Goal: Task Accomplishment & Management: Use online tool/utility

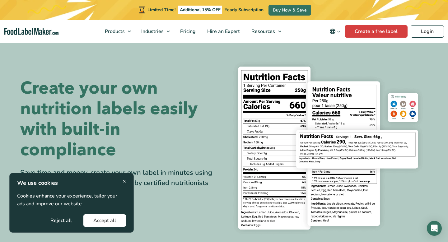
click at [94, 222] on button "Accept all" at bounding box center [104, 220] width 43 height 12
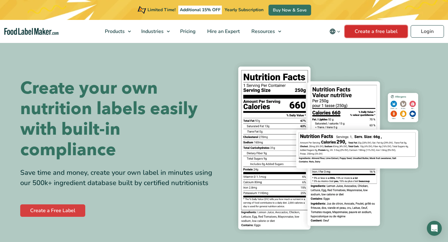
click at [375, 32] on link "Create a free label" at bounding box center [376, 31] width 63 height 12
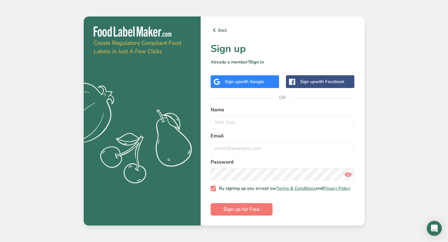
click at [250, 81] on span "with Google" at bounding box center [252, 82] width 24 height 6
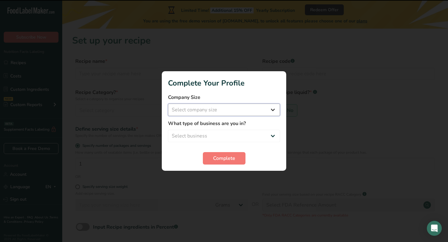
click at [209, 113] on select "Select company size Fewer than 10 Employees 10 to 50 Employees 51 to 500 Employ…" at bounding box center [224, 110] width 112 height 12
select select "1"
click at [222, 133] on select "Select business Packaged Food Manufacturer Restaurant & Cafe Bakery Meal Plans …" at bounding box center [224, 136] width 112 height 12
select select "5"
click at [216, 159] on span "Complete" at bounding box center [224, 158] width 22 height 7
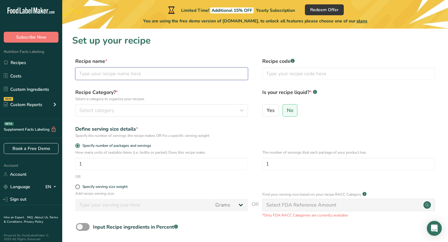
click at [158, 75] on input "text" at bounding box center [161, 74] width 173 height 12
type input "Testo"
click at [150, 110] on div "Select category" at bounding box center [159, 110] width 161 height 7
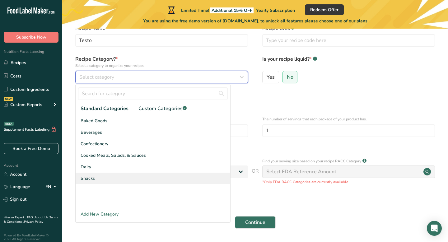
scroll to position [35, 0]
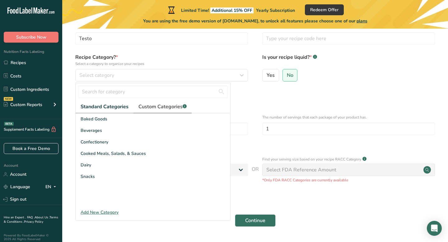
click at [158, 111] on link "Custom Categories .a-a{fill:#347362;}.b-a{fill:#fff;}" at bounding box center [162, 106] width 58 height 13
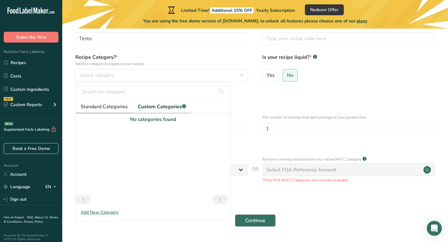
click at [116, 110] on link "Standard Categories" at bounding box center [104, 106] width 57 height 13
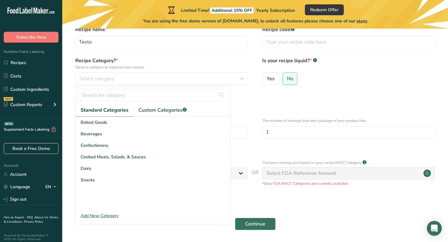
scroll to position [31, 0]
click at [103, 214] on div "Add New Category" at bounding box center [153, 216] width 155 height 7
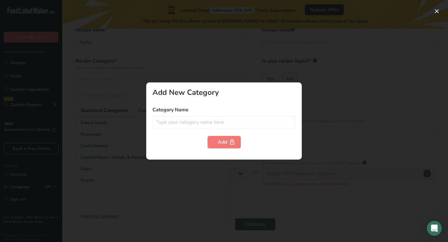
click at [199, 129] on form "Category Name Add" at bounding box center [223, 127] width 143 height 42
click at [202, 124] on input "text" at bounding box center [223, 122] width 143 height 12
type input "\"
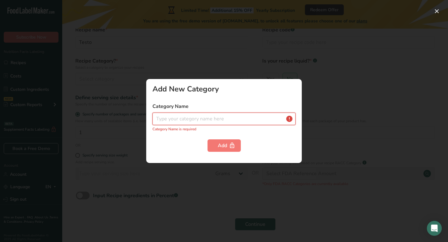
click at [182, 121] on input "text" at bounding box center [223, 119] width 143 height 12
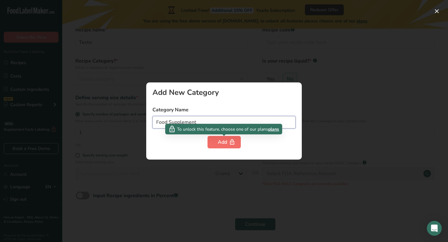
type input "Food Supplement"
click at [220, 141] on div "Add" at bounding box center [224, 141] width 13 height 7
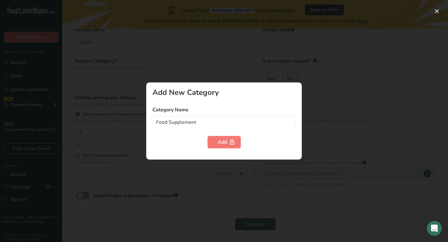
click at [367, 66] on div at bounding box center [224, 121] width 448 height 242
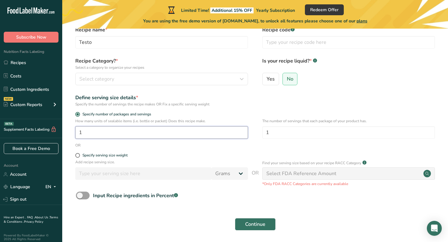
click at [117, 131] on input "1" at bounding box center [161, 132] width 173 height 12
type input "10"
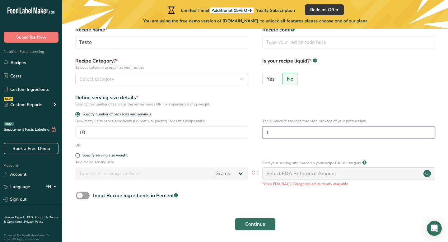
click at [273, 133] on input "1" at bounding box center [348, 132] width 173 height 12
type input "15"
click at [281, 152] on form "Recipe name * Testo Recipe code .a-a{fill:#347362;}.b-a{fill:#fff;} Recipe Cate…" at bounding box center [255, 130] width 366 height 208
click at [75, 156] on span at bounding box center [77, 155] width 5 height 5
click at [75, 156] on input "Specify serving size weight" at bounding box center [77, 155] width 4 height 4
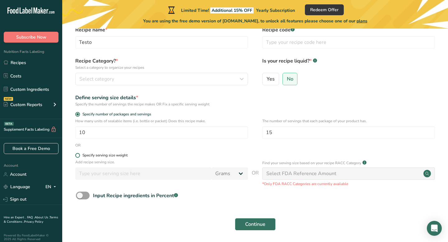
radio input "true"
radio input "false"
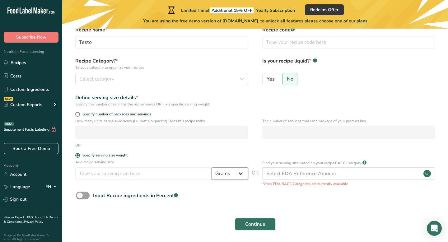
click at [236, 172] on select "Grams kg mg mcg lb oz l mL fl oz tbsp tsp cup qt gallon" at bounding box center [230, 173] width 36 height 12
select select "3"
click at [230, 192] on div "Input Recipe ingredients in Percent .a-a{fill:#347362;}.b-a{fill:#fff;}" at bounding box center [255, 198] width 366 height 13
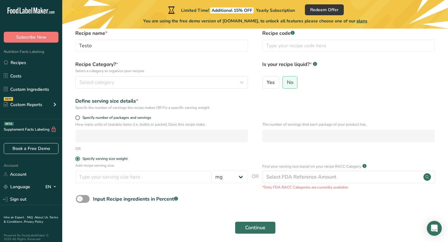
scroll to position [39, 0]
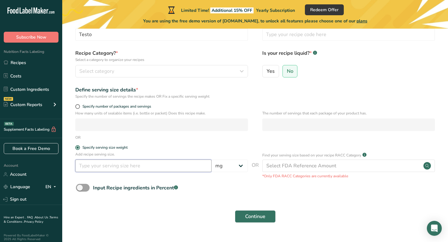
click at [153, 166] on input "number" at bounding box center [143, 166] width 136 height 12
click at [203, 206] on form "Recipe name * Testo Recipe code .a-a{fill:#347362;}.b-a{fill:#fff;} Recipe Cate…" at bounding box center [255, 122] width 366 height 208
drag, startPoint x: 122, startPoint y: 165, endPoint x: 72, endPoint y: 165, distance: 49.2
click at [72, 165] on div "Add recipe serving size. 450 Grams kg mg mcg lb oz l mL fl oz tbsp tsp cup qt g…" at bounding box center [255, 165] width 366 height 27
type input "4.5"
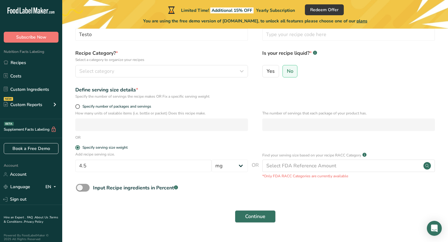
click at [223, 183] on form "Recipe name * Testo Recipe code .a-a{fill:#347362;}.b-a{fill:#fff;} Recipe Cate…" at bounding box center [255, 122] width 366 height 208
click at [224, 199] on form "Recipe name * Testo Recipe code .a-a{fill:#347362;}.b-a{fill:#fff;} Recipe Cate…" at bounding box center [255, 122] width 366 height 208
click at [254, 216] on span "Continue" at bounding box center [255, 216] width 20 height 7
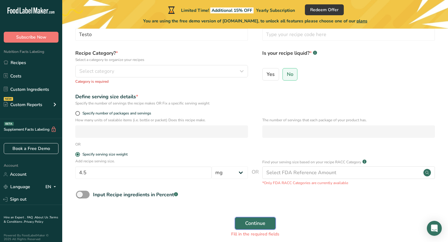
click at [252, 224] on span "Continue" at bounding box center [255, 223] width 20 height 7
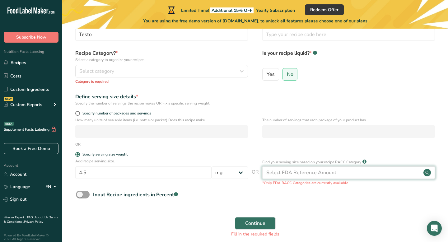
click at [304, 174] on div "Select FDA Reference Amount" at bounding box center [301, 172] width 70 height 7
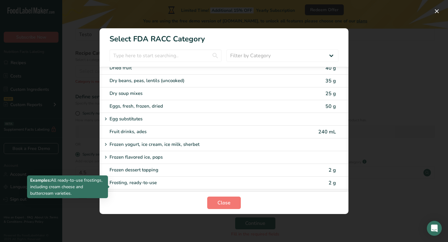
scroll to position [442, 0]
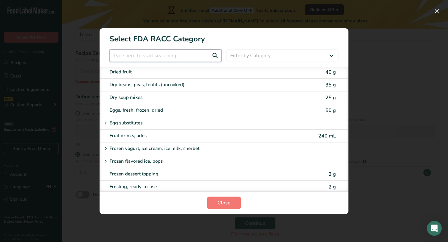
click at [179, 54] on input "RACC Category Selection Modal" at bounding box center [166, 55] width 112 height 12
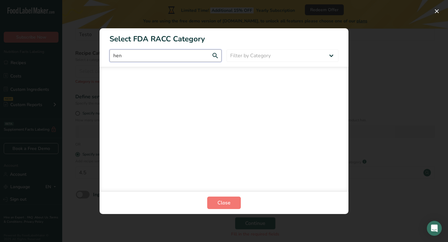
scroll to position [0, 0]
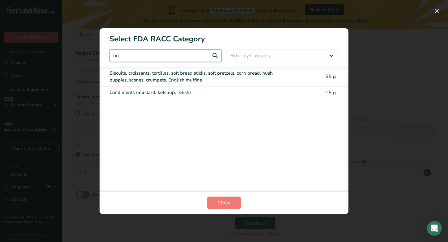
type input "h"
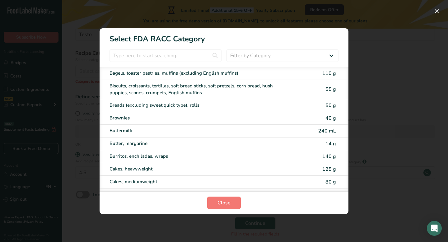
click at [254, 49] on section "Select FDA RACC Category Filter by Category All Bakery products [GEOGRAPHIC_DAT…" at bounding box center [224, 121] width 249 height 186
click at [253, 54] on select "Filter by Category All Bakery products [GEOGRAPHIC_DATA] Cereals and other grai…" at bounding box center [283, 55] width 112 height 12
select select "27"
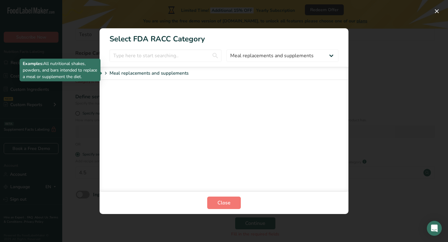
click at [197, 70] on div "Meal replacements and supplements" at bounding box center [200, 73] width 197 height 7
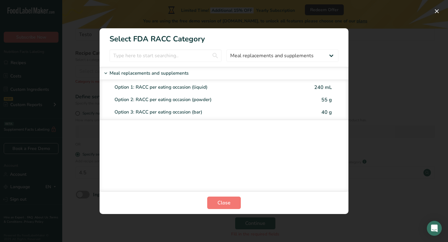
click at [192, 74] on div "Meal replacements and supplements" at bounding box center [200, 73] width 197 height 7
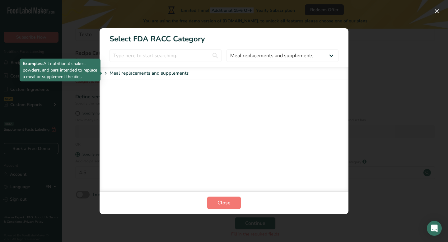
click at [192, 74] on div "Meal replacements and supplements" at bounding box center [200, 73] width 197 height 7
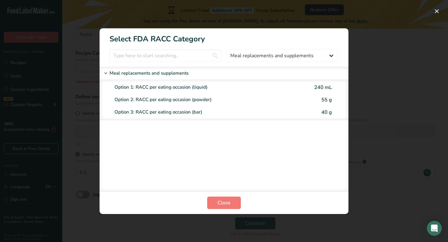
click at [185, 96] on div "Option 2: RACC per eating occasion (powder)" at bounding box center [214, 99] width 199 height 7
type input "55"
select select "0"
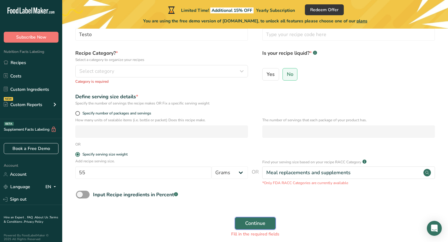
click at [252, 224] on span "Continue" at bounding box center [255, 223] width 20 height 7
click at [247, 222] on span "Continue" at bounding box center [255, 223] width 20 height 7
click at [87, 194] on span at bounding box center [83, 195] width 14 height 8
click at [80, 194] on input "Input Recipe ingredients in Percent .a-a{fill:#347362;}.b-a{fill:#fff;}" at bounding box center [78, 195] width 4 height 4
checkbox input "true"
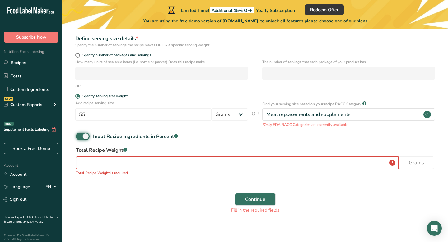
scroll to position [102, 0]
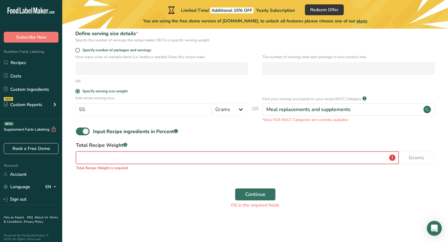
click at [147, 156] on input "number" at bounding box center [237, 158] width 323 height 12
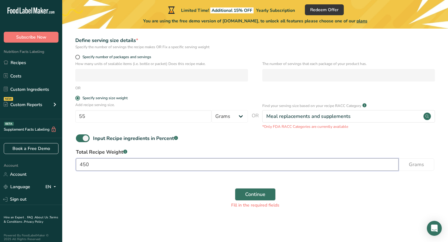
type input "450"
click at [164, 200] on div "Continue Fill in the required fields" at bounding box center [255, 199] width 366 height 28
click at [422, 158] on div "Total Recipe Weight .a-a{fill:#347362;}.b-a{fill:#fff;} 450 Grams" at bounding box center [255, 161] width 366 height 26
drag, startPoint x: 110, startPoint y: 111, endPoint x: 85, endPoint y: 115, distance: 25.9
click at [85, 115] on input "55" at bounding box center [143, 116] width 136 height 12
